Goal: Check status: Check status

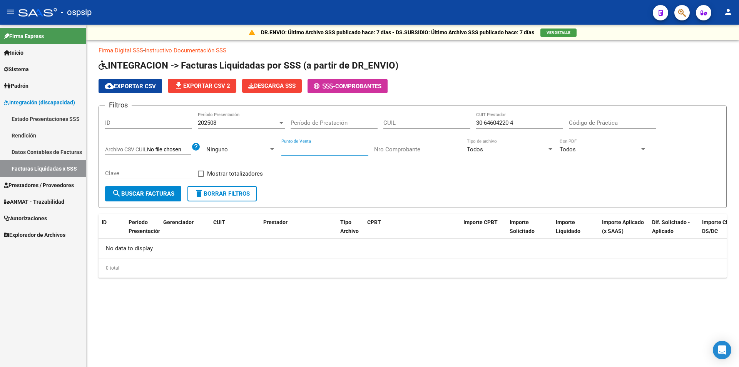
click at [43, 122] on link "Estado Presentaciones SSS" at bounding box center [43, 118] width 86 height 17
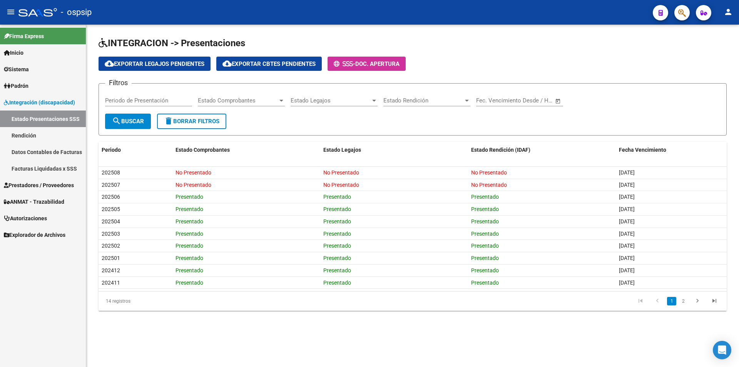
click at [45, 183] on span "Prestadores / Proveedores" at bounding box center [39, 185] width 70 height 8
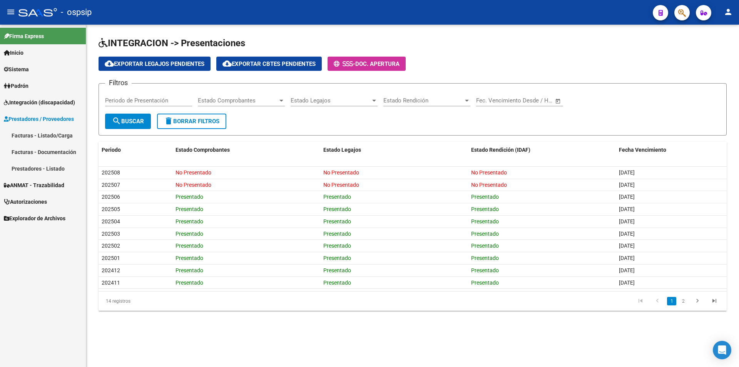
drag, startPoint x: 56, startPoint y: 125, endPoint x: 48, endPoint y: 139, distance: 15.6
click at [56, 125] on link "Prestadores / Proveedores" at bounding box center [43, 118] width 86 height 17
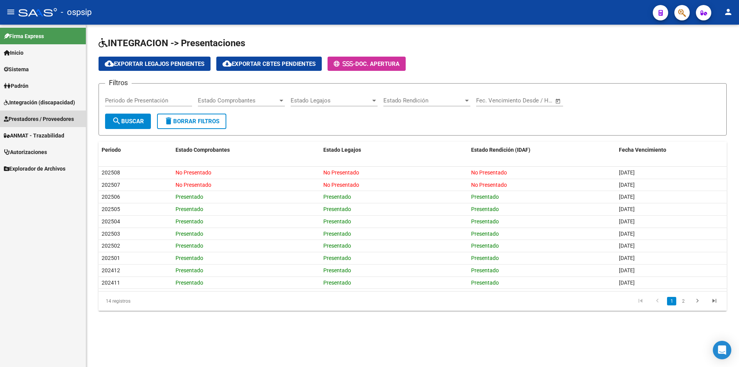
click at [48, 139] on link "Facturas - Listado/Carga" at bounding box center [43, 135] width 86 height 17
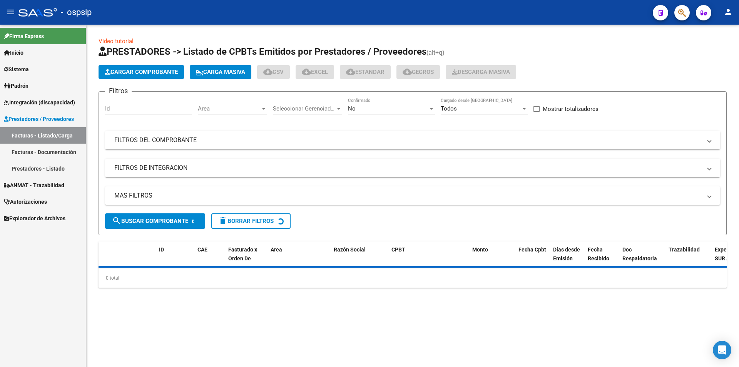
click at [222, 145] on mat-expansion-panel-header "FILTROS DEL COMPROBANTE" at bounding box center [412, 140] width 615 height 18
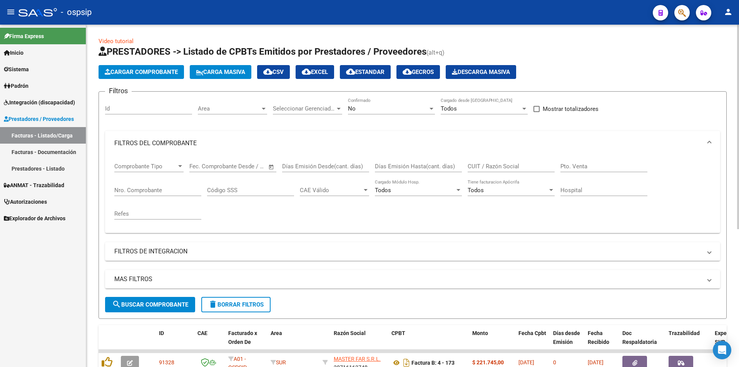
click at [504, 165] on input "CUIT / Razón Social" at bounding box center [511, 166] width 87 height 7
paste input "30714270555"
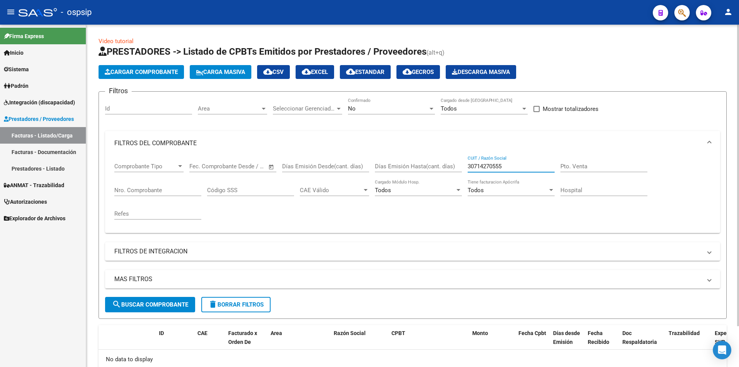
type input "30714270555"
click at [470, 108] on div "Todos" at bounding box center [481, 108] width 80 height 7
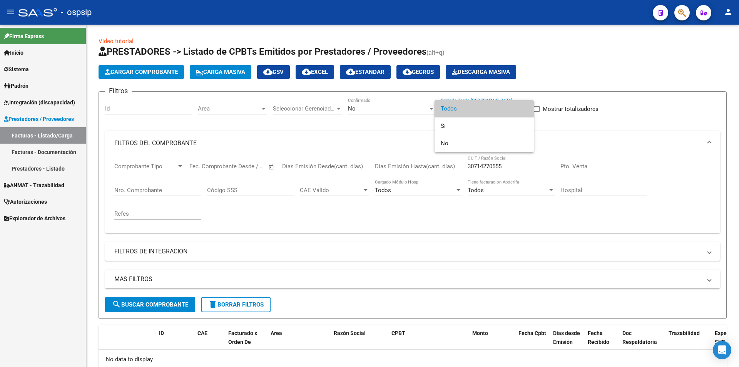
click at [385, 104] on div at bounding box center [369, 183] width 739 height 367
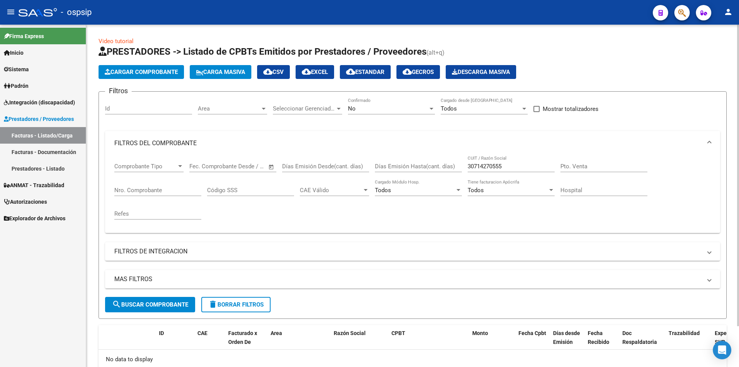
click at [386, 113] on div "No Confirmado" at bounding box center [391, 106] width 87 height 17
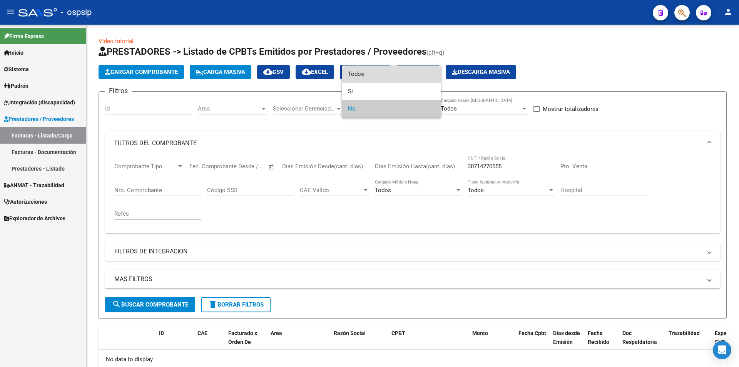
click at [393, 76] on span "Todos" at bounding box center [391, 73] width 87 height 17
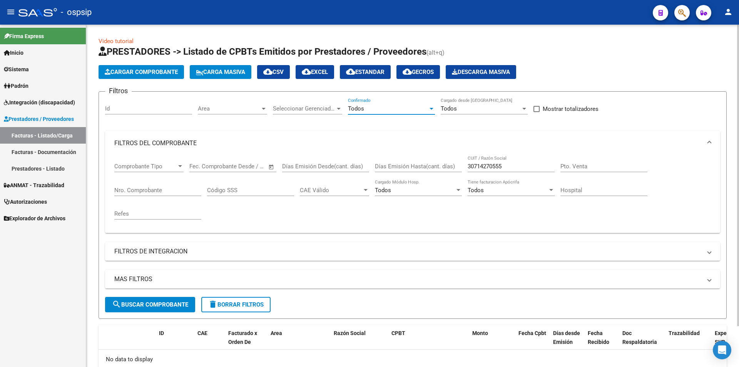
click at [133, 113] on div "Id" at bounding box center [148, 106] width 87 height 17
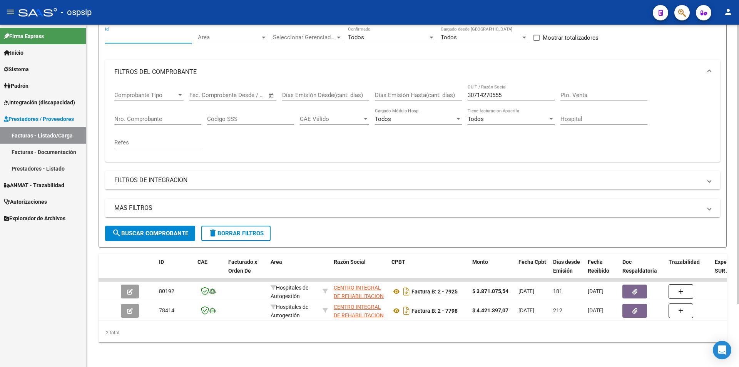
scroll to position [77, 0]
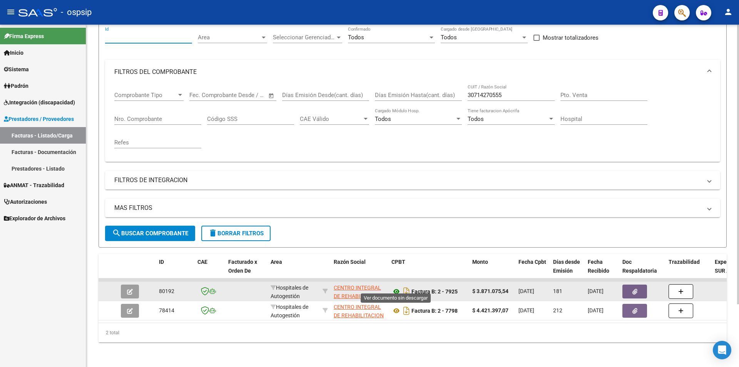
click at [394, 287] on icon at bounding box center [397, 291] width 10 height 9
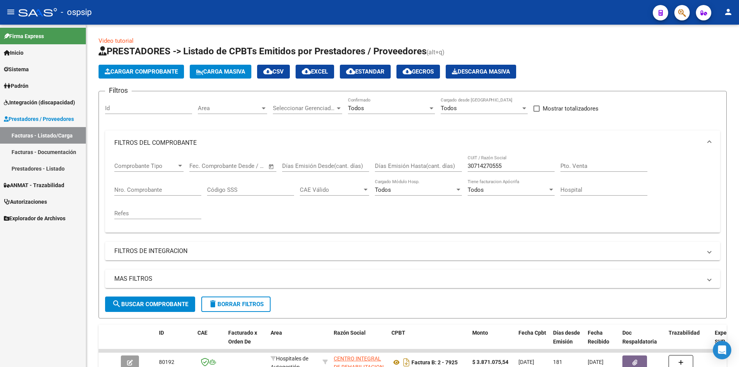
scroll to position [0, 0]
